Goal: Information Seeking & Learning: Learn about a topic

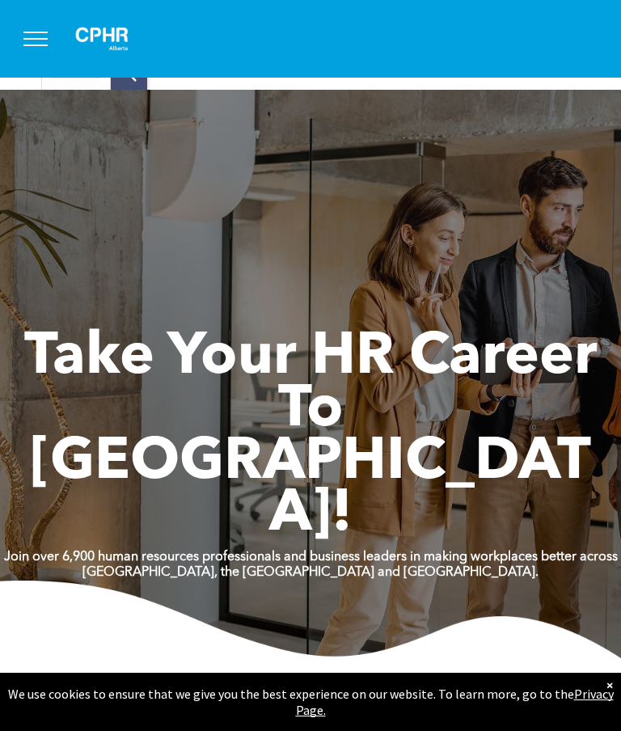
click at [33, 32] on span "menu" at bounding box center [35, 33] width 24 height 2
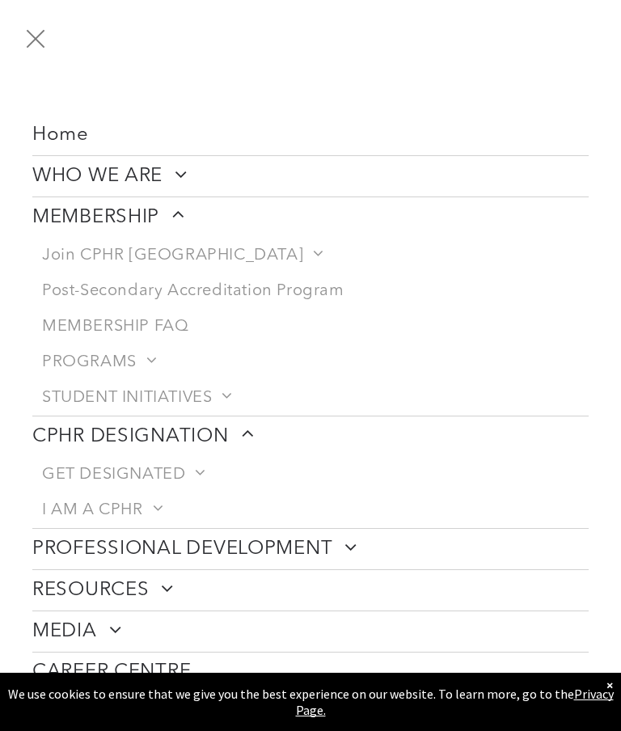
click at [263, 286] on span "Post-Secondary Accreditation Program" at bounding box center [193, 290] width 302 height 19
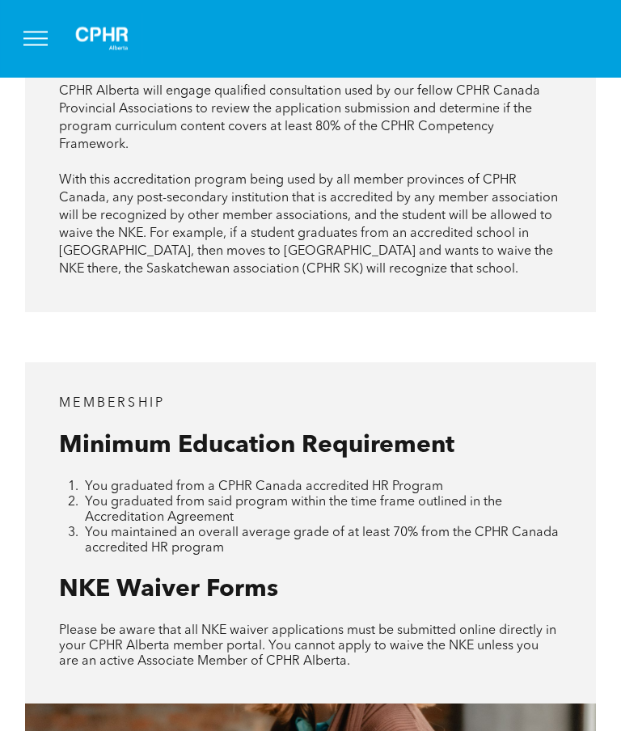
scroll to position [1434, 0]
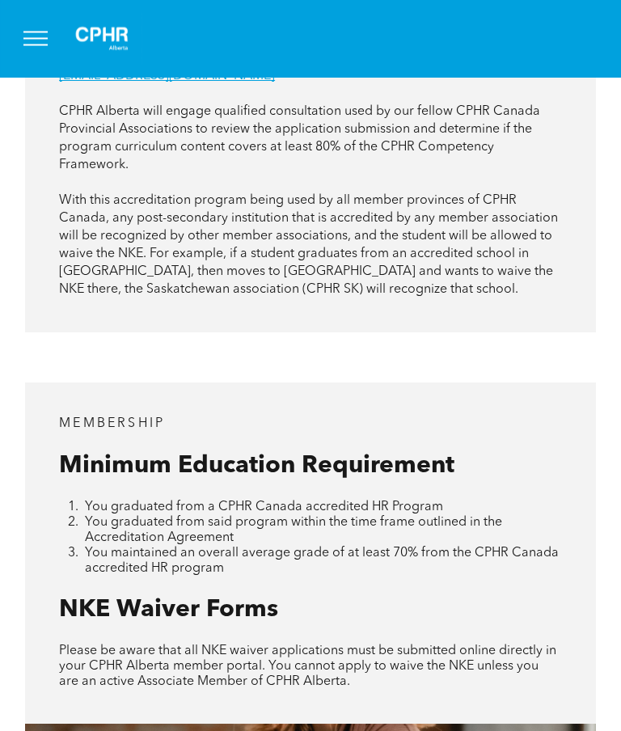
click at [40, 50] on button "menu" at bounding box center [36, 39] width 42 height 42
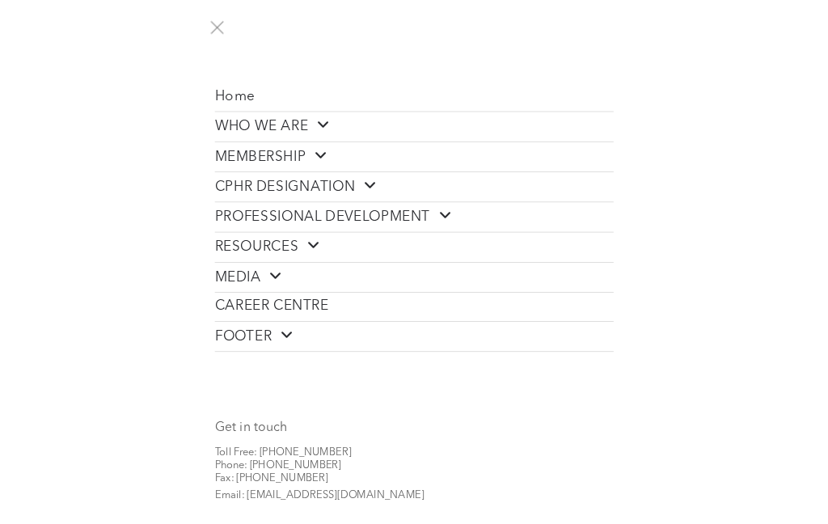
scroll to position [1435, 0]
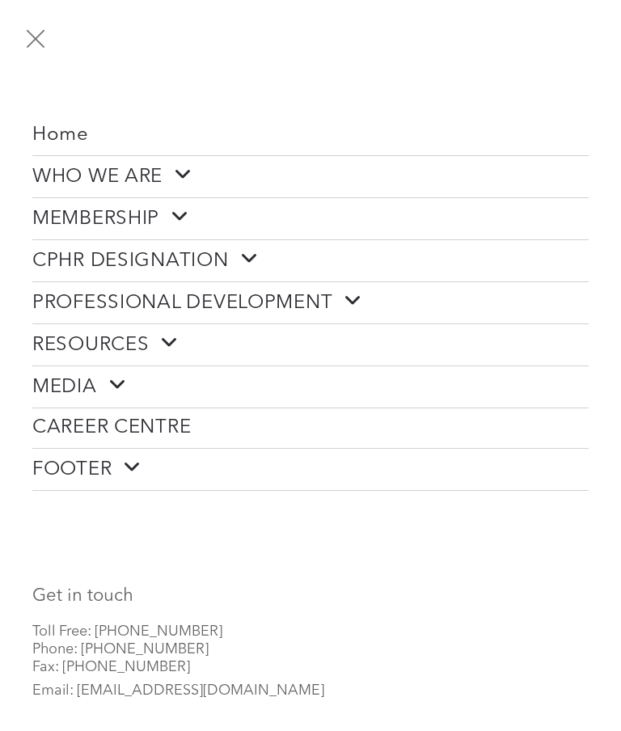
click at [26, 36] on button "menu" at bounding box center [36, 39] width 42 height 42
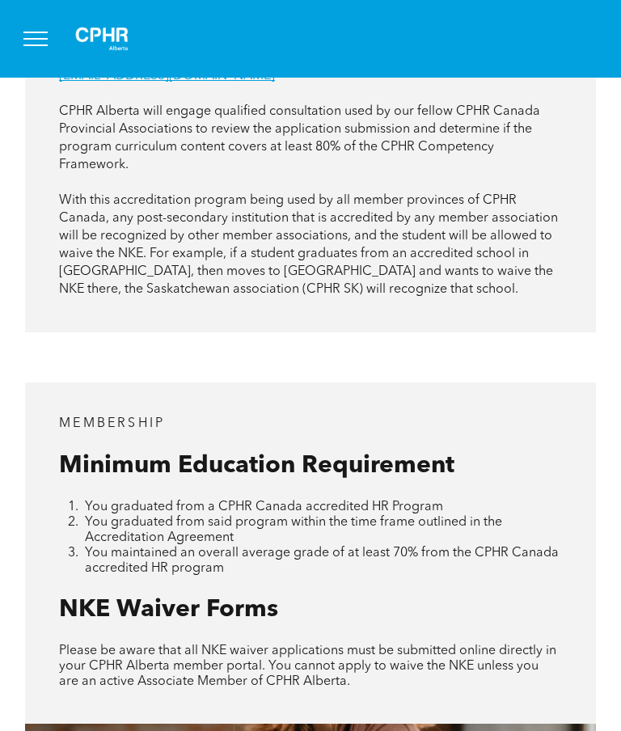
click at [40, 29] on button "menu" at bounding box center [36, 39] width 42 height 42
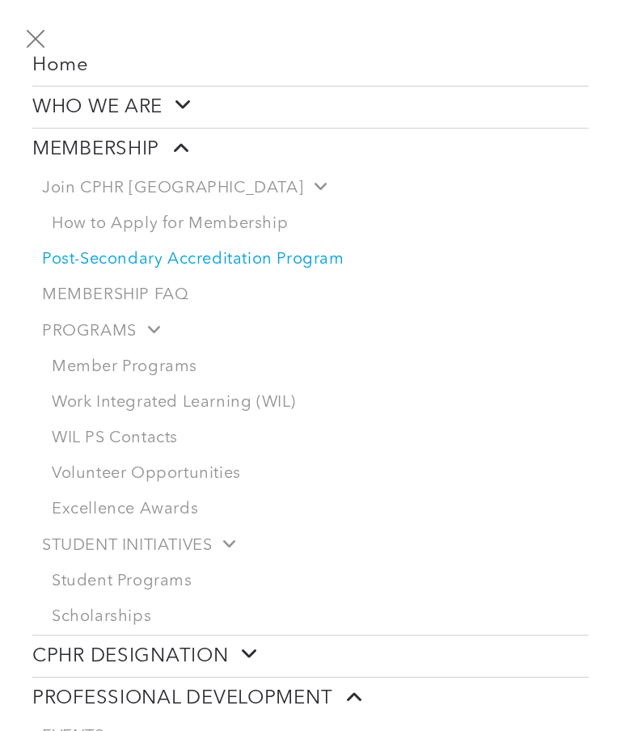
scroll to position [70, 0]
click at [302, 259] on span "Post-Secondary Accreditation Program" at bounding box center [193, 258] width 302 height 19
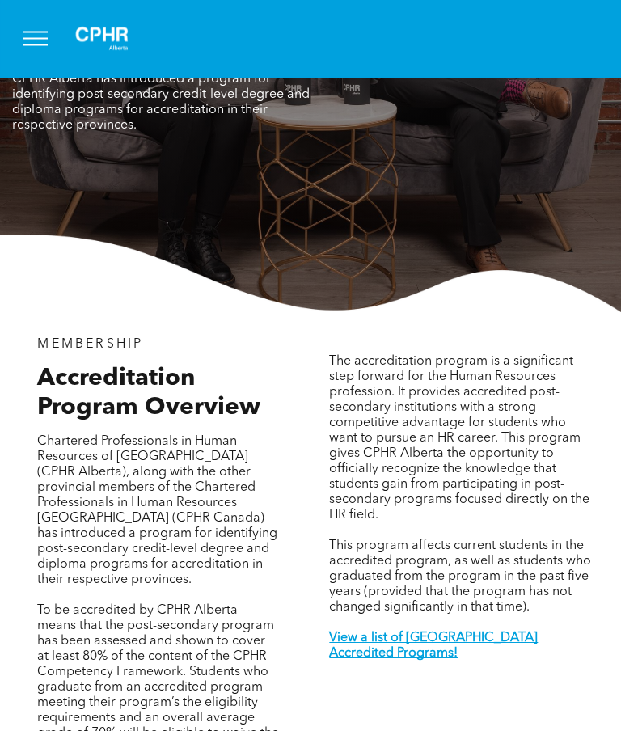
scroll to position [174, 0]
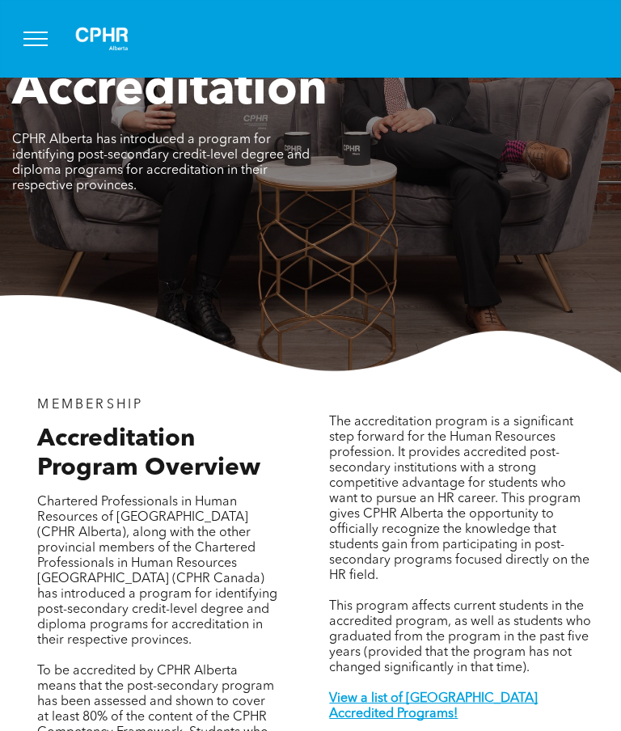
click at [42, 44] on span "menu" at bounding box center [35, 45] width 24 height 2
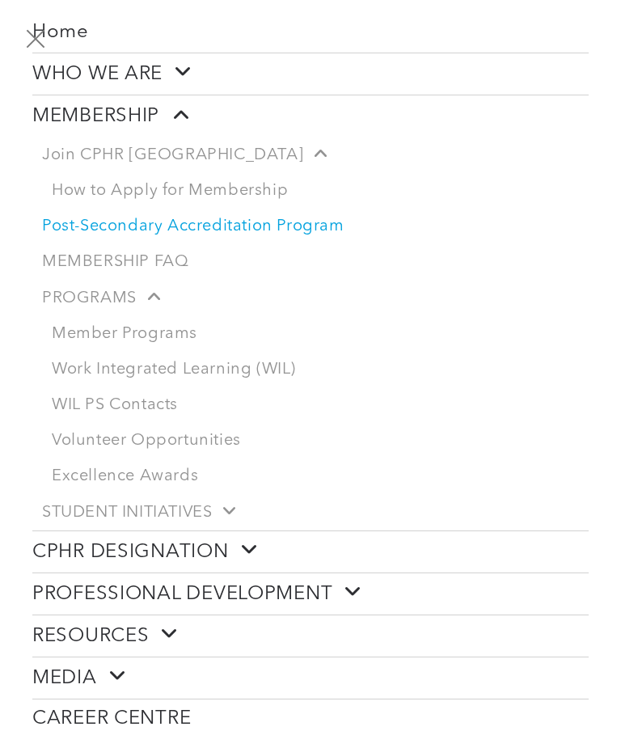
scroll to position [112, 0]
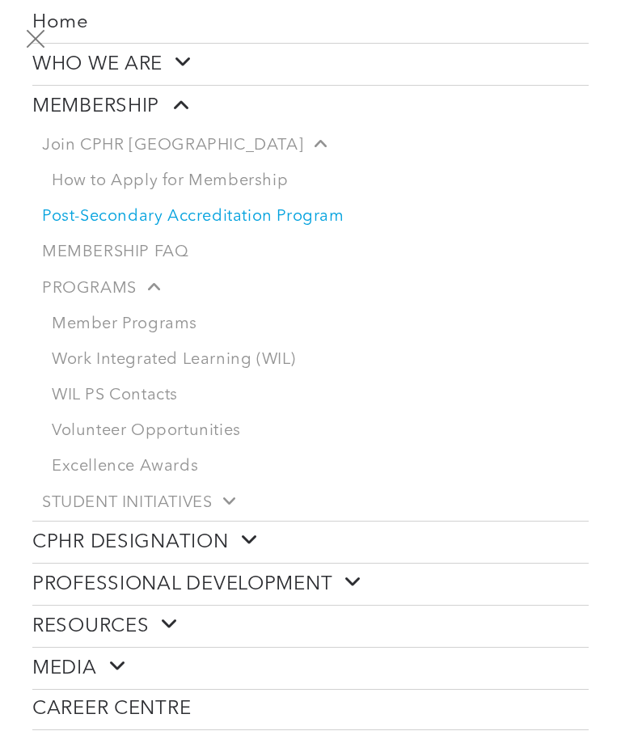
click at [168, 329] on link "Member Programs" at bounding box center [315, 325] width 547 height 36
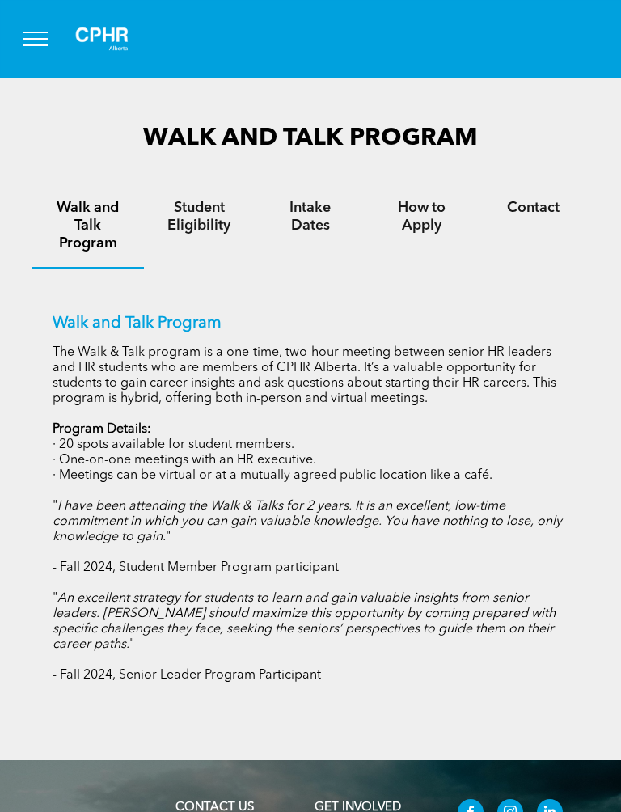
scroll to position [1039, 0]
click at [207, 214] on h4 "Student Eligibility" at bounding box center [200, 218] width 82 height 36
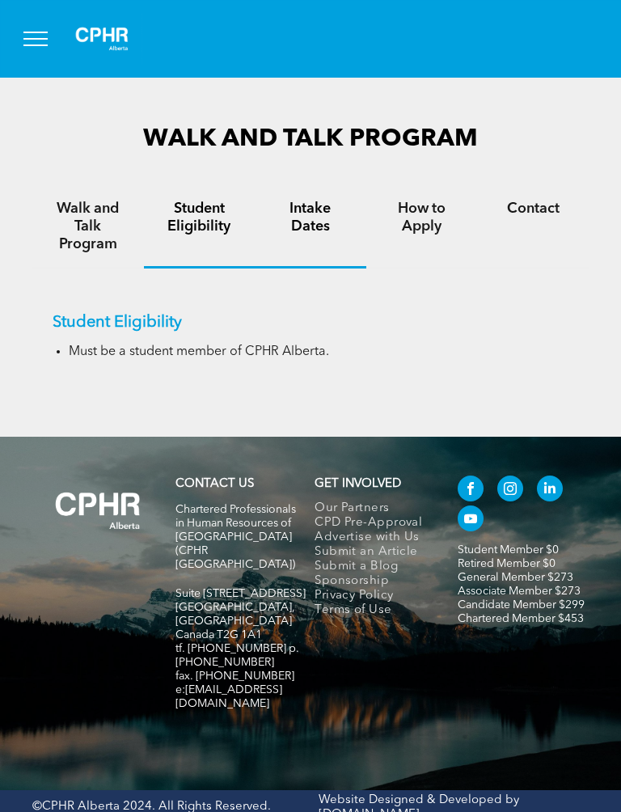
click at [329, 223] on h4 "Intake Dates" at bounding box center [310, 218] width 82 height 36
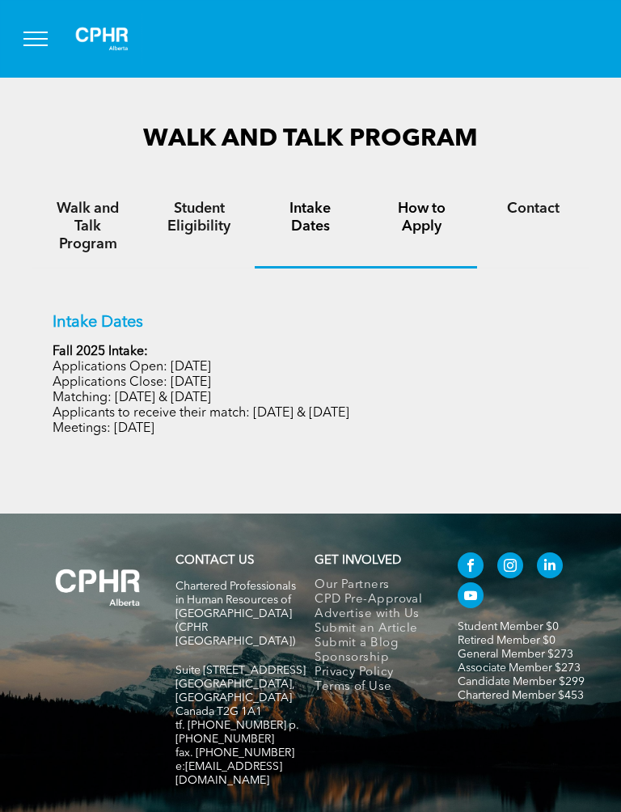
click at [419, 214] on h4 "How to Apply" at bounding box center [422, 218] width 82 height 36
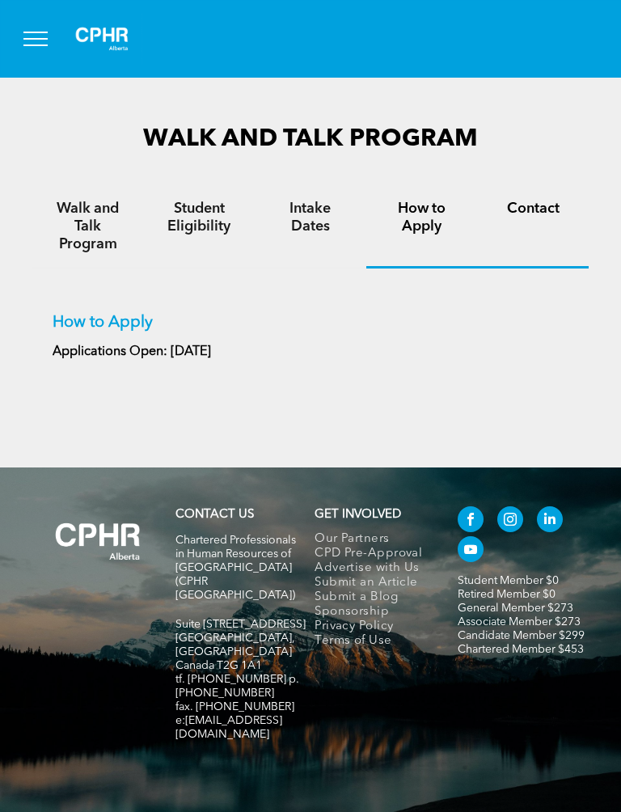
click at [563, 192] on div "Contact" at bounding box center [533, 226] width 112 height 83
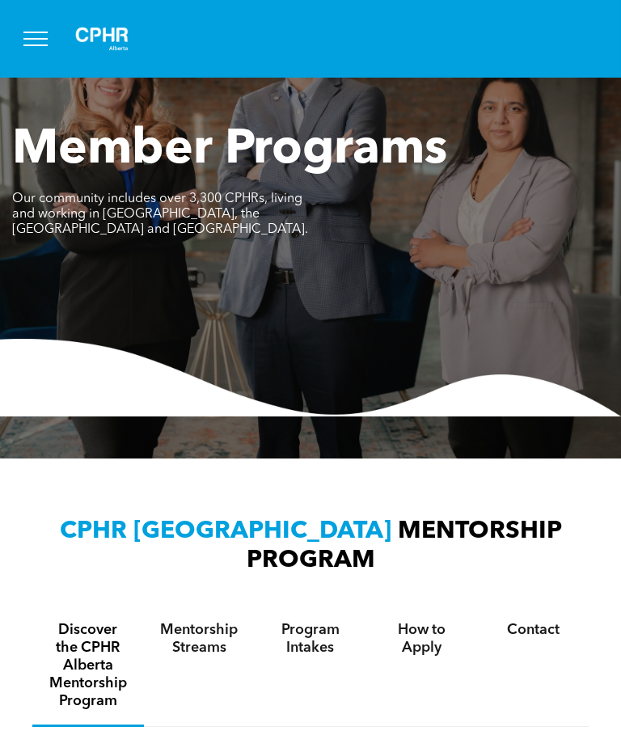
scroll to position [0, 0]
